Goal: Check status

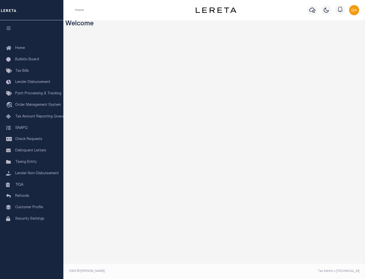
click at [32, 139] on span "Check Requests" at bounding box center [28, 139] width 27 height 4
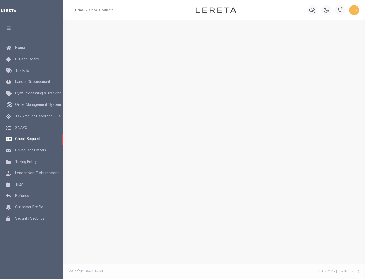
select select "50"
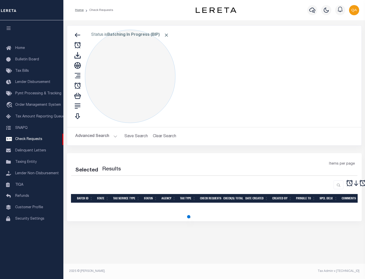
select select "50"
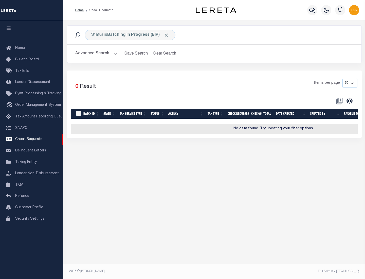
click at [167, 35] on span "Click to Remove" at bounding box center [166, 34] width 5 height 5
